Goal: Task Accomplishment & Management: Complete application form

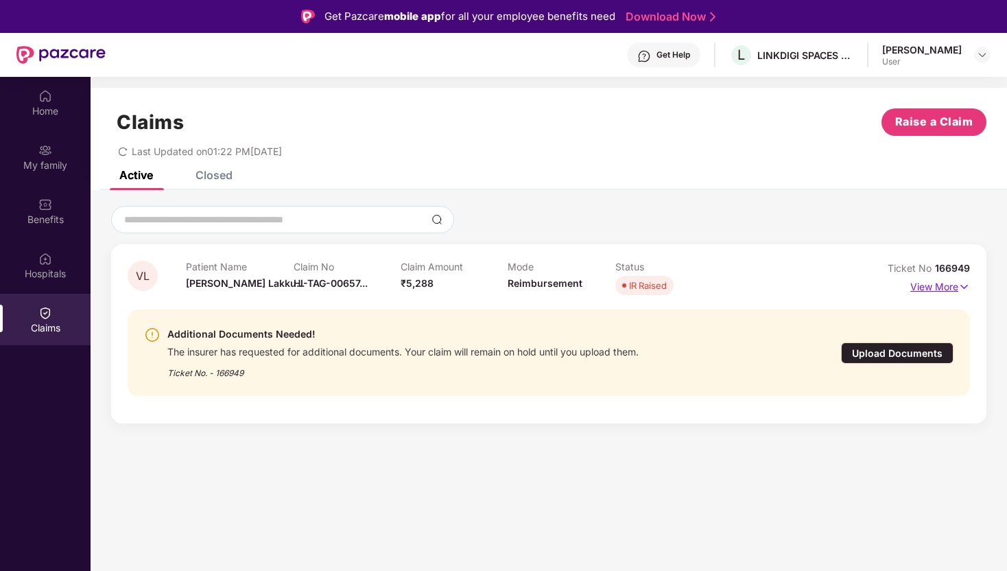
click at [966, 285] on img at bounding box center [964, 286] width 12 height 15
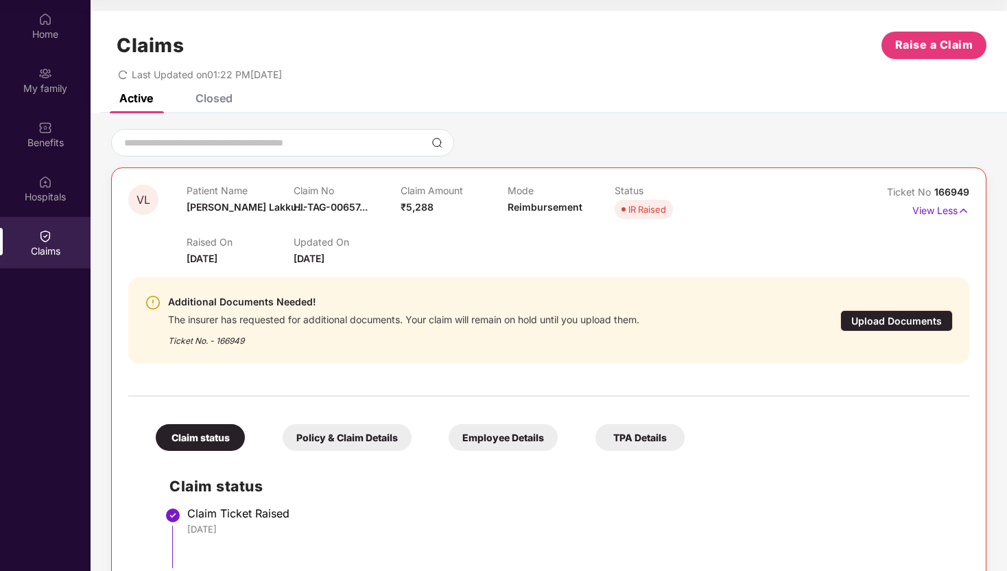
click at [898, 324] on div "Upload Documents" at bounding box center [896, 320] width 112 height 21
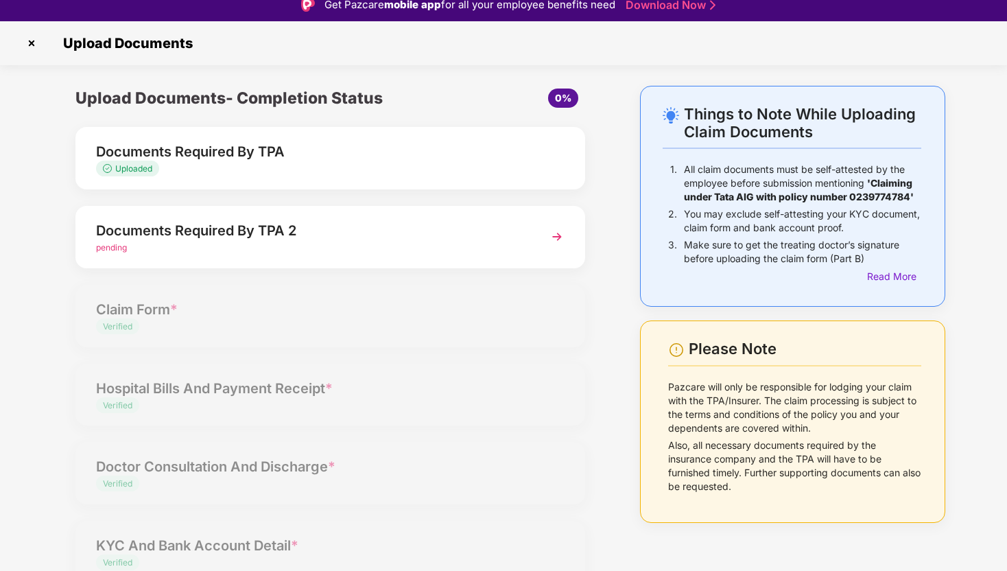
scroll to position [10, 0]
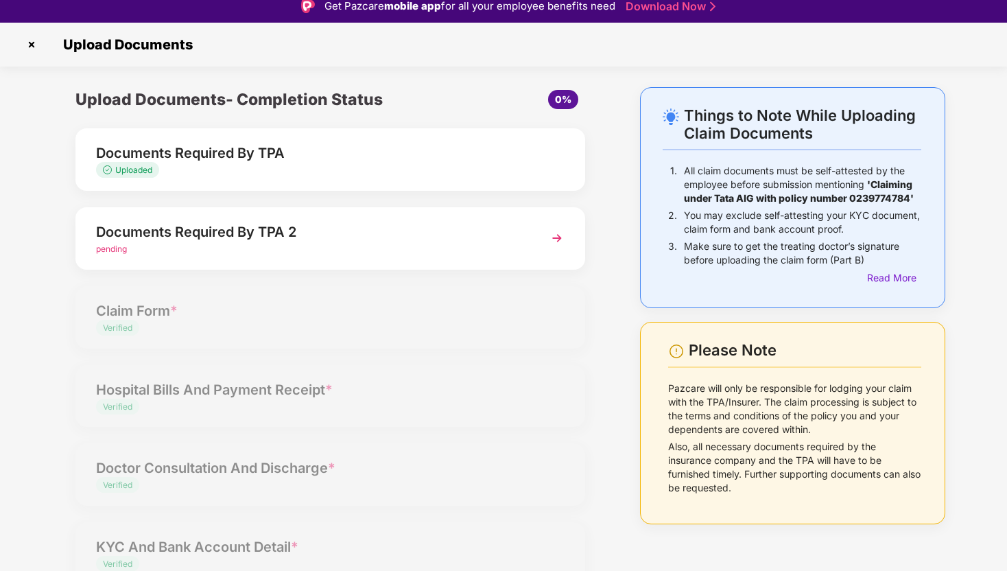
click at [555, 235] on img at bounding box center [557, 238] width 25 height 25
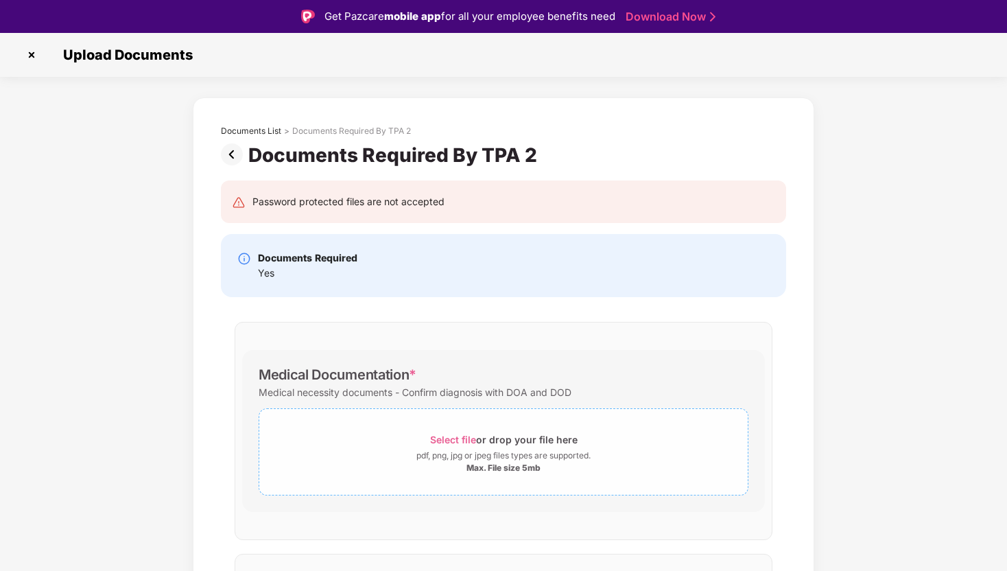
click at [448, 439] on span "Select file" at bounding box center [453, 439] width 46 height 12
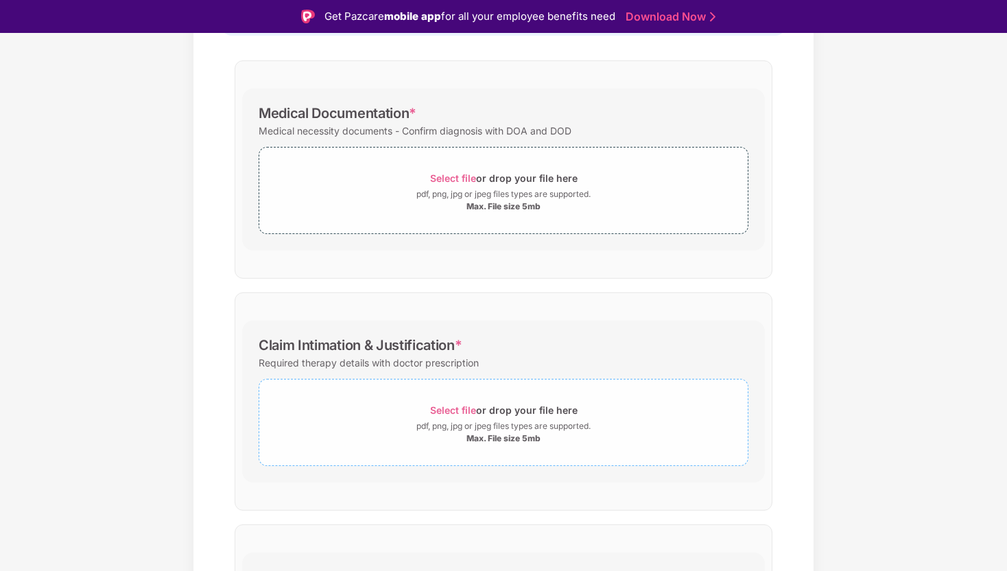
scroll to position [261, 0]
drag, startPoint x: 393, startPoint y: 366, endPoint x: 480, endPoint y: 366, distance: 87.1
click at [480, 366] on div "Required therapy details with doctor prescription" at bounding box center [504, 363] width 490 height 19
copy div "doctor prescription"
click at [842, 348] on div "Documents List > Documents Required By TPA 2 Documents Required By TPA 2 Passwo…" at bounding box center [503, 332] width 1007 height 990
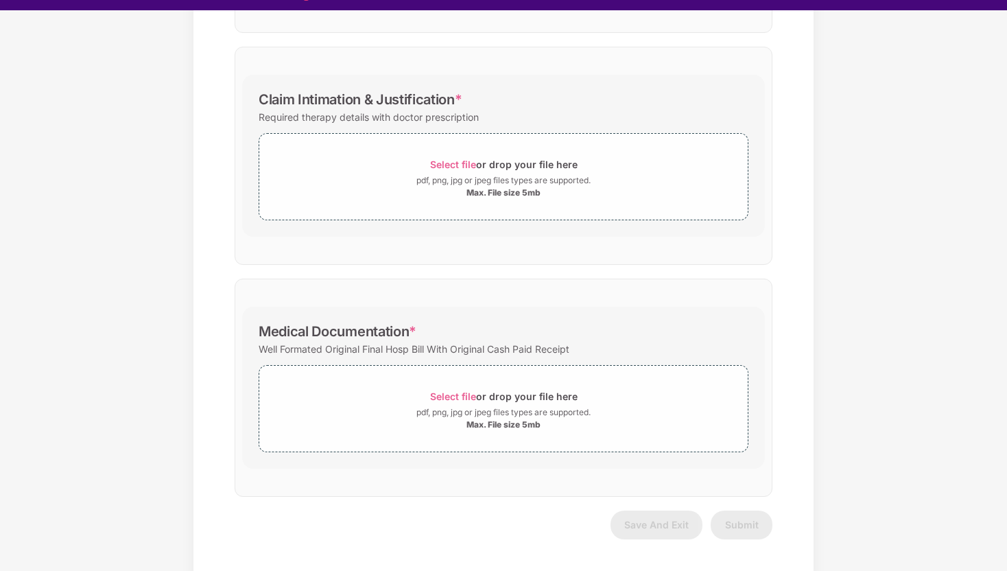
scroll to position [33, 0]
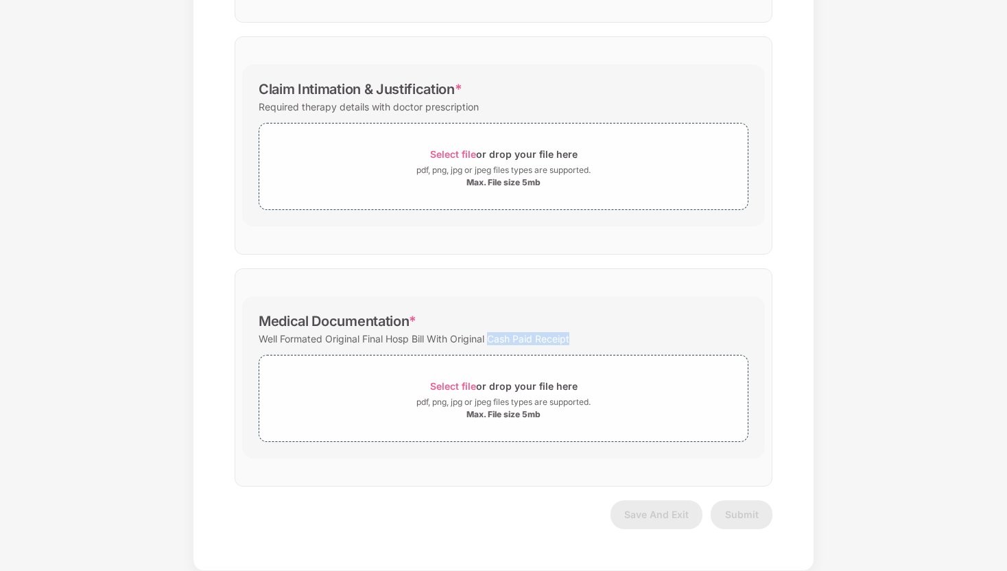
drag, startPoint x: 492, startPoint y: 339, endPoint x: 574, endPoint y: 340, distance: 82.3
click at [574, 340] on div "Well Formated Original Final Hosp Bill With Original Cash Paid Receipt" at bounding box center [504, 338] width 490 height 19
copy div "Cash Paid Receipt"
click at [837, 293] on div "Documents List > Documents Required By TPA 2 Documents Required By TPA 2 Passwo…" at bounding box center [503, 75] width 1007 height 990
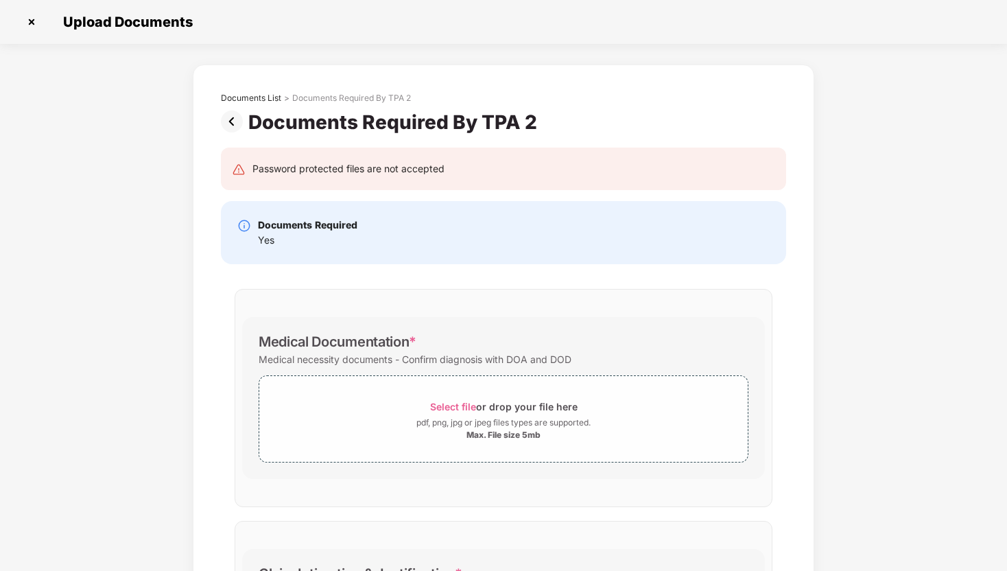
scroll to position [15, 0]
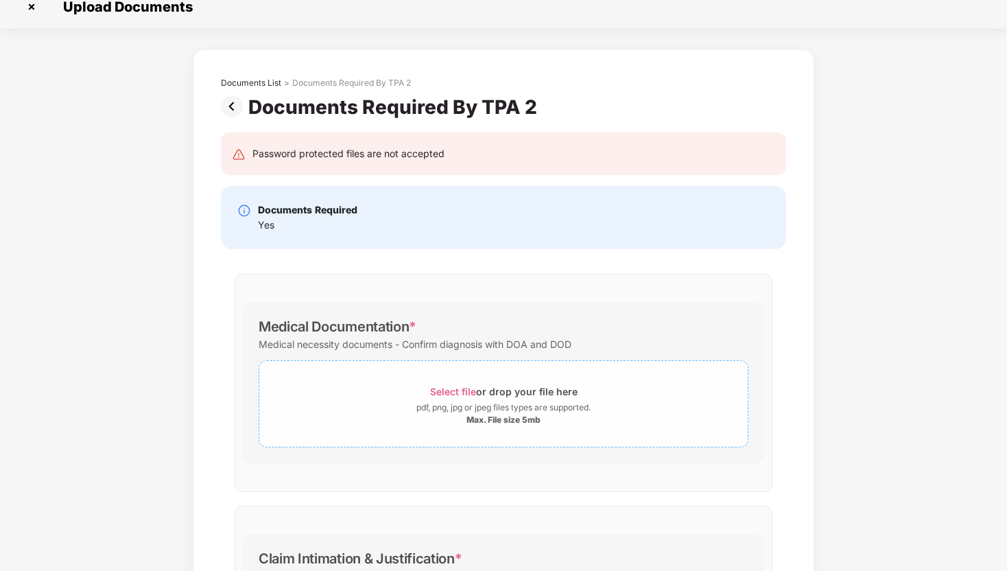
click at [454, 388] on span "Select file" at bounding box center [453, 391] width 46 height 12
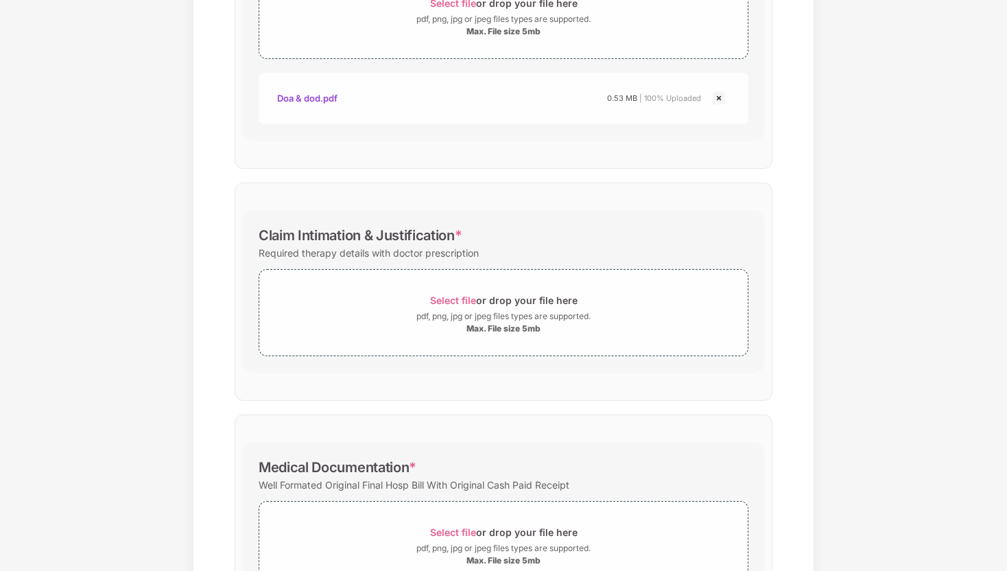
scroll to position [416, 0]
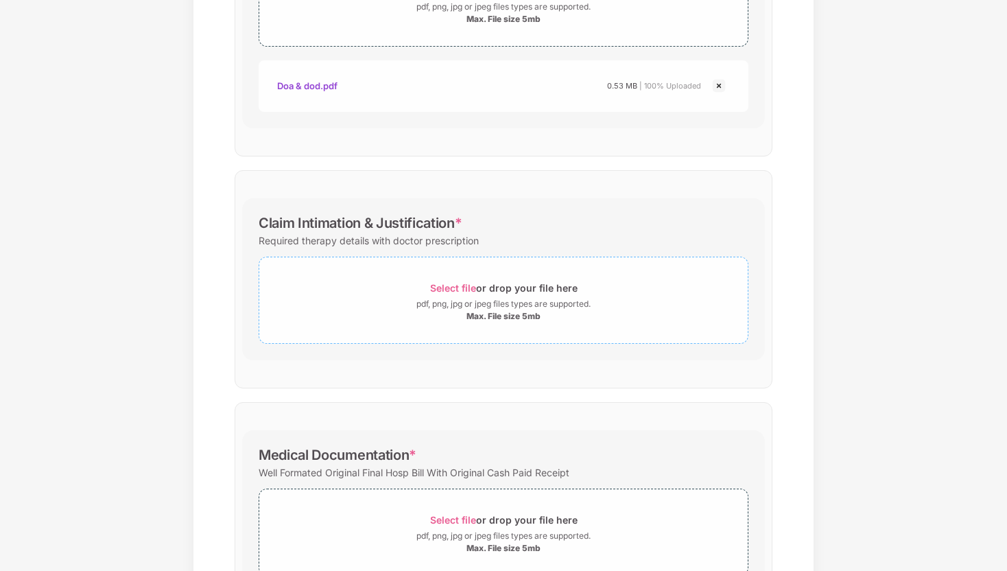
click at [458, 286] on span "Select file" at bounding box center [453, 288] width 46 height 12
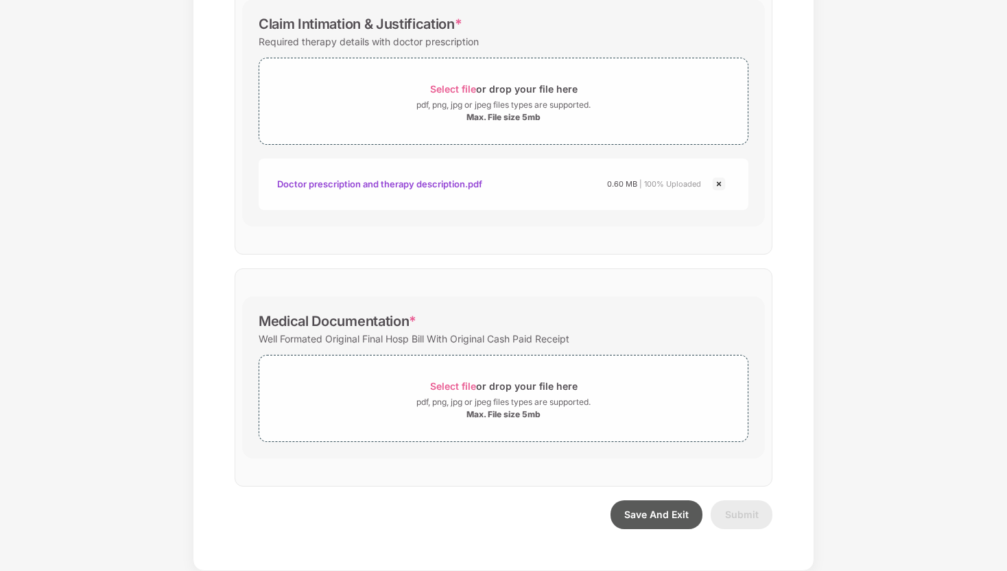
scroll to position [615, 0]
click at [460, 382] on span "Select file" at bounding box center [453, 386] width 46 height 12
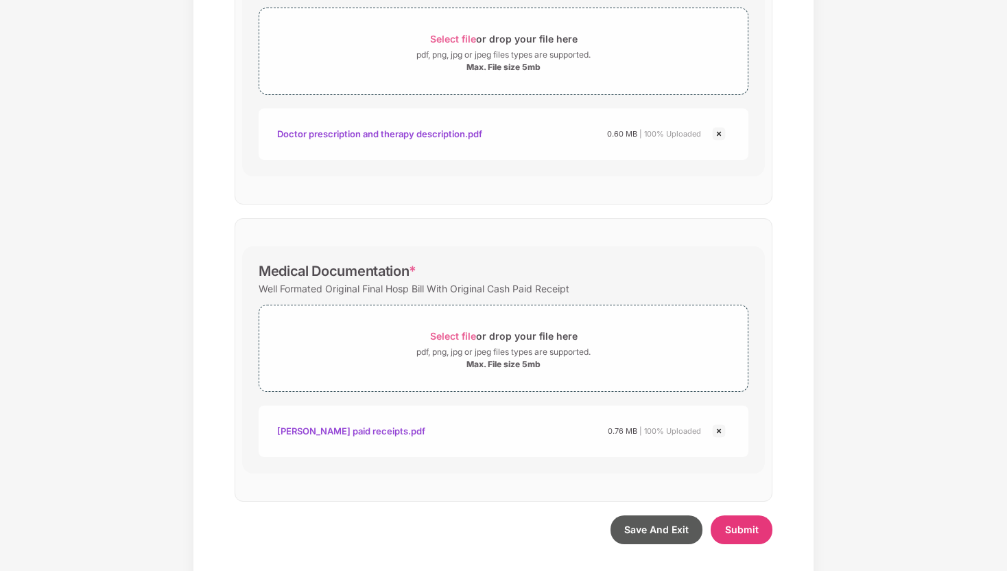
scroll to position [680, 0]
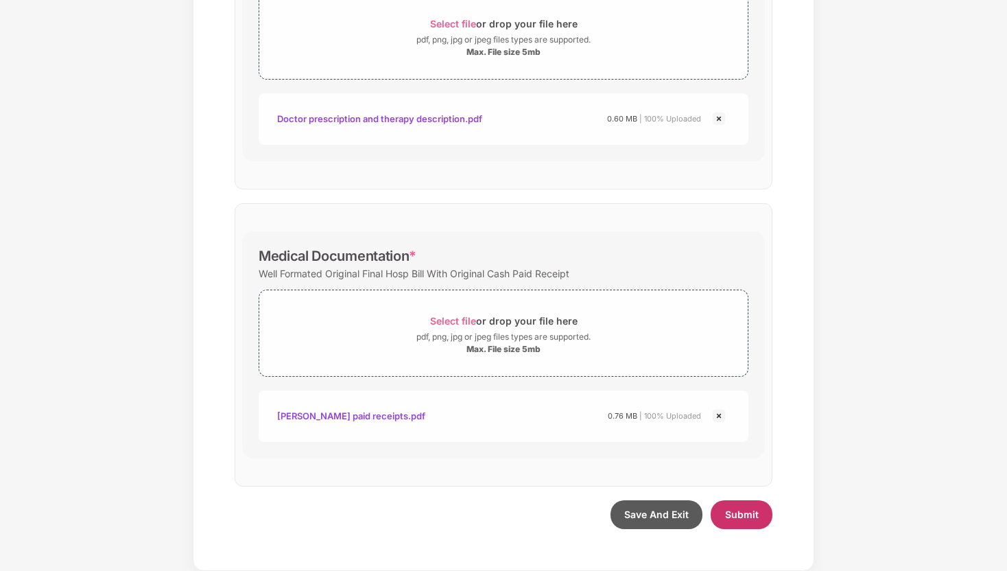
click at [735, 514] on span "Submit" at bounding box center [742, 514] width 34 height 12
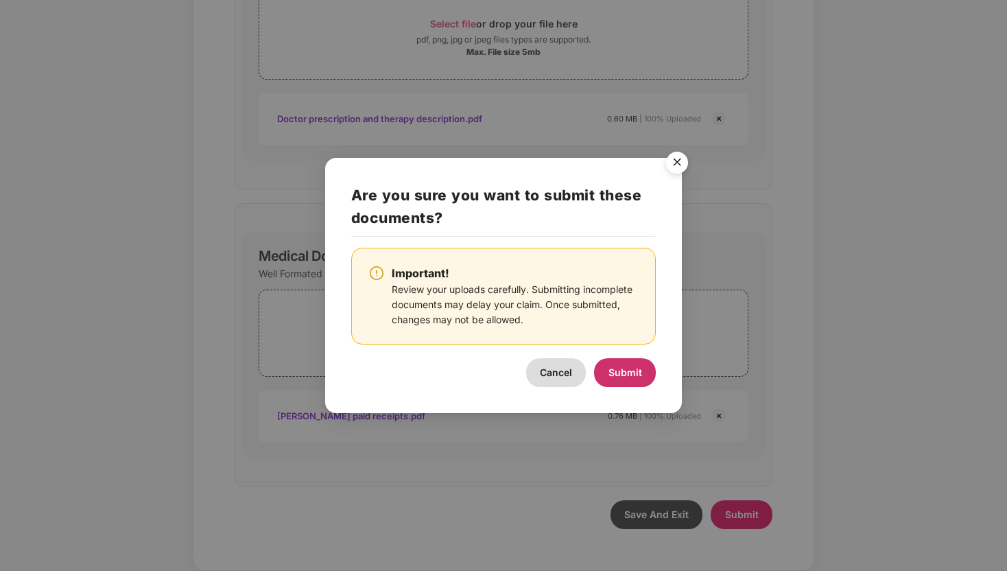
click at [616, 371] on span "Submit" at bounding box center [625, 372] width 34 height 12
